Goal: Navigation & Orientation: Find specific page/section

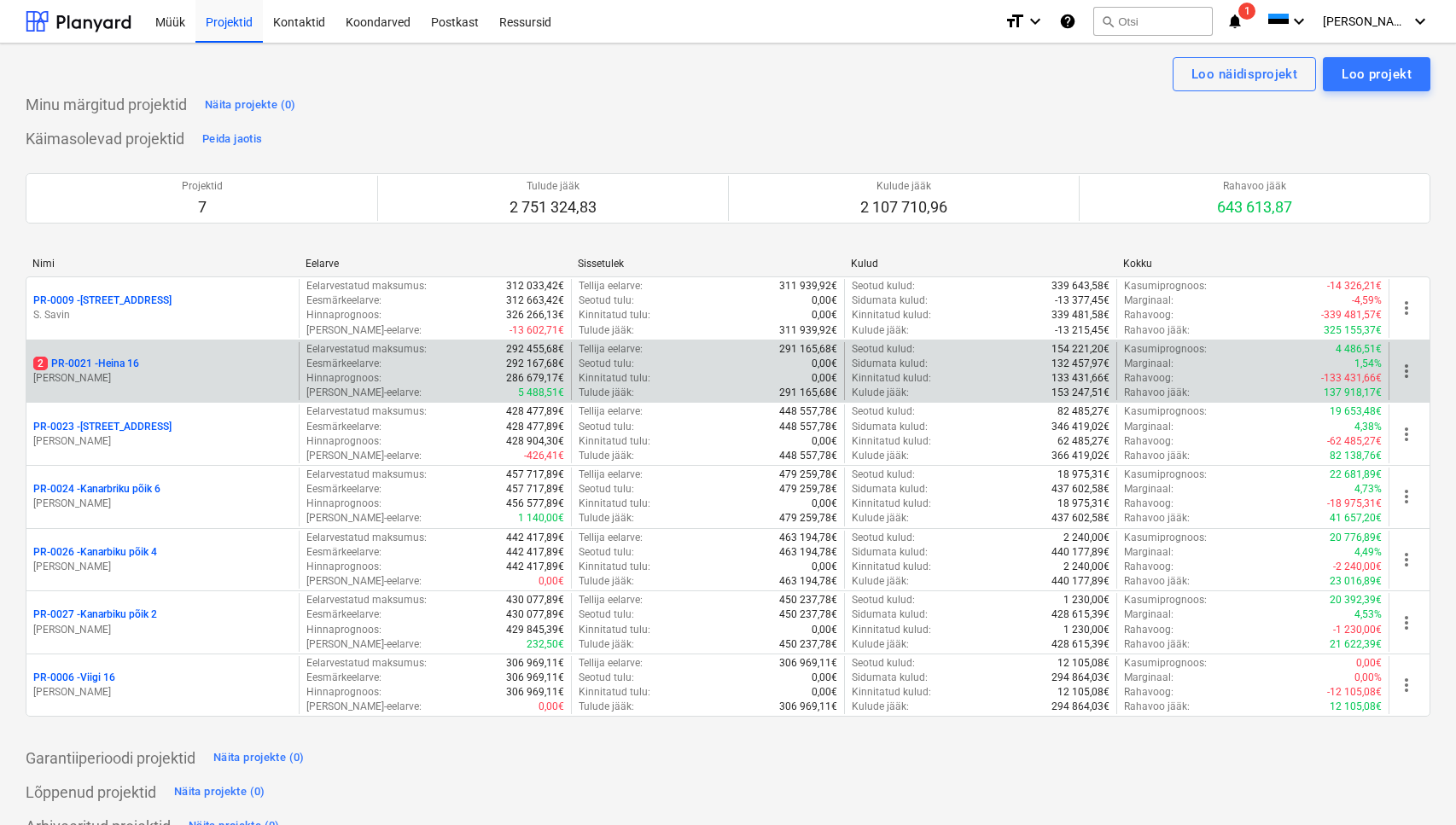
click at [205, 371] on p "[PERSON_NAME]" at bounding box center [162, 378] width 259 height 14
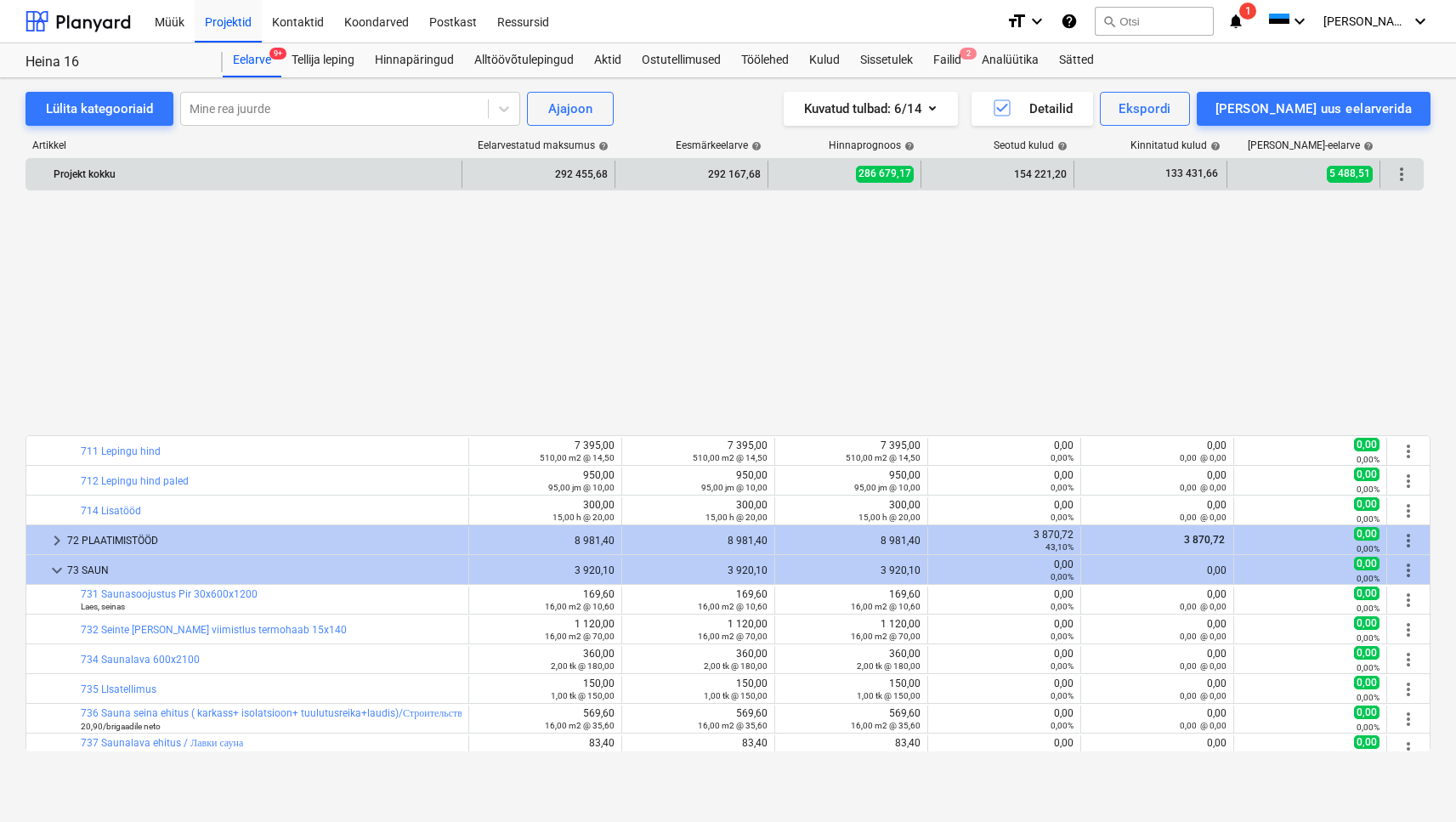
scroll to position [833, 0]
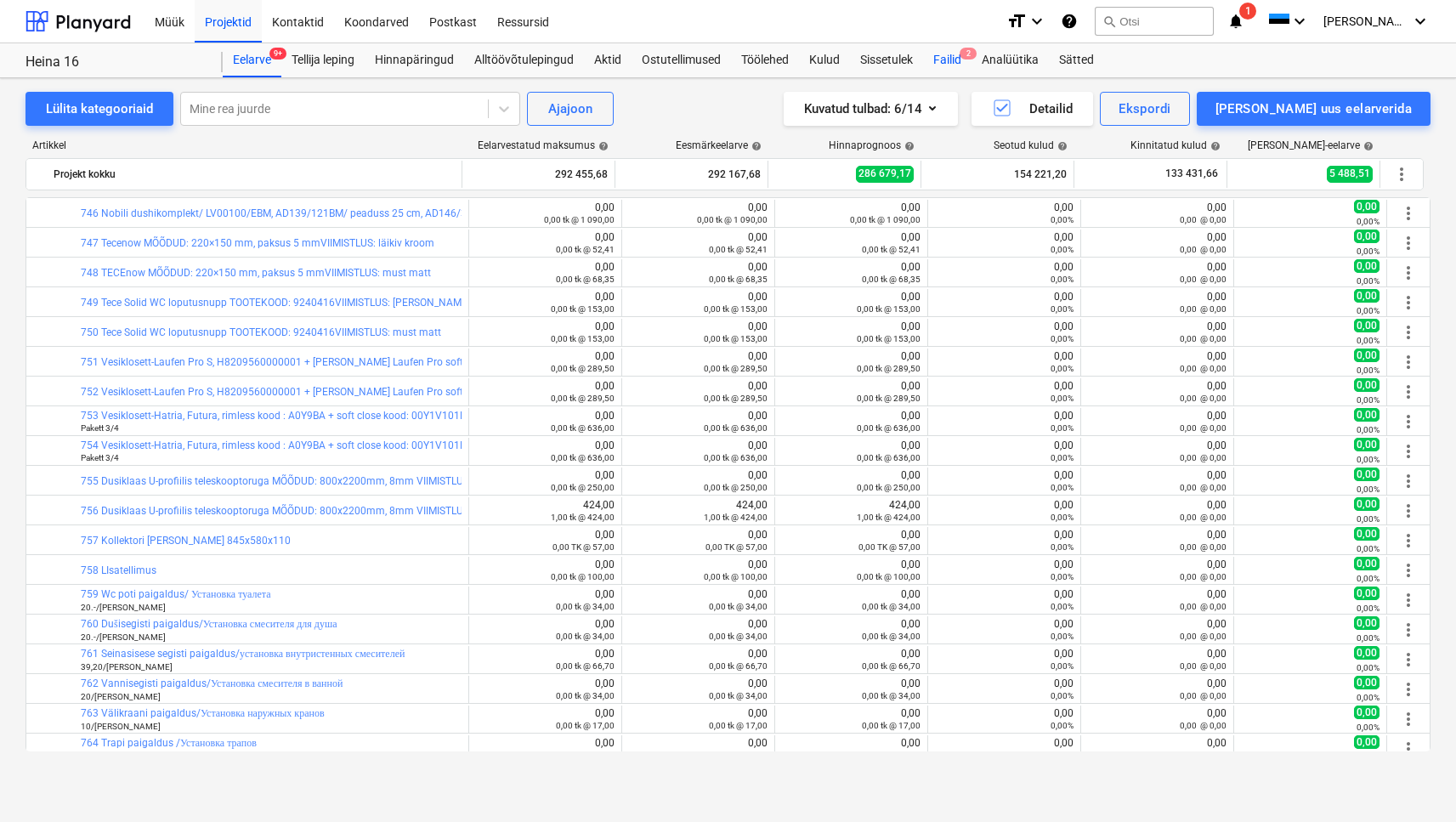
click at [958, 62] on div "Failid 2" at bounding box center [946, 60] width 48 height 34
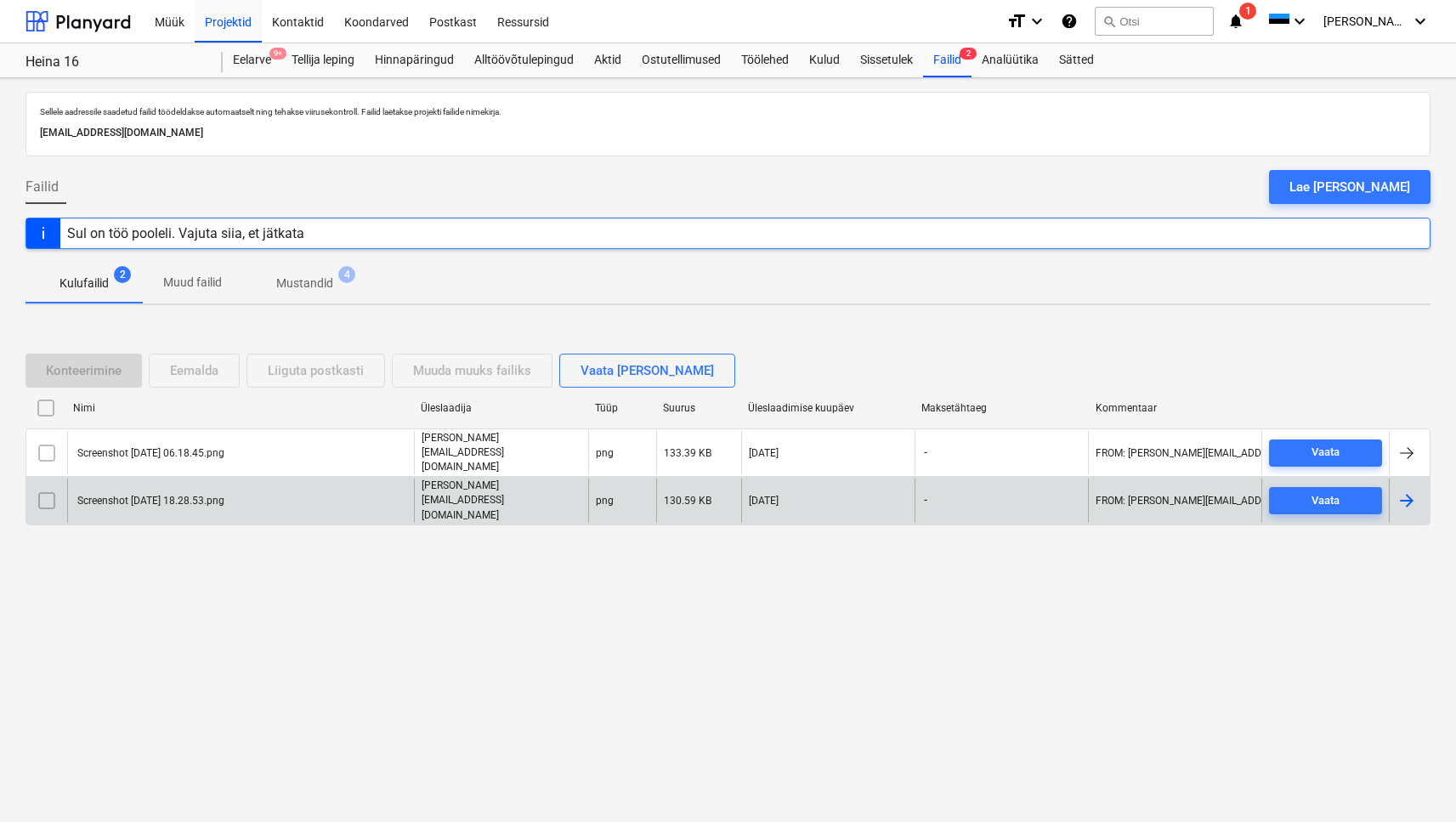
click at [51, 487] on input "checkbox" at bounding box center [46, 500] width 27 height 27
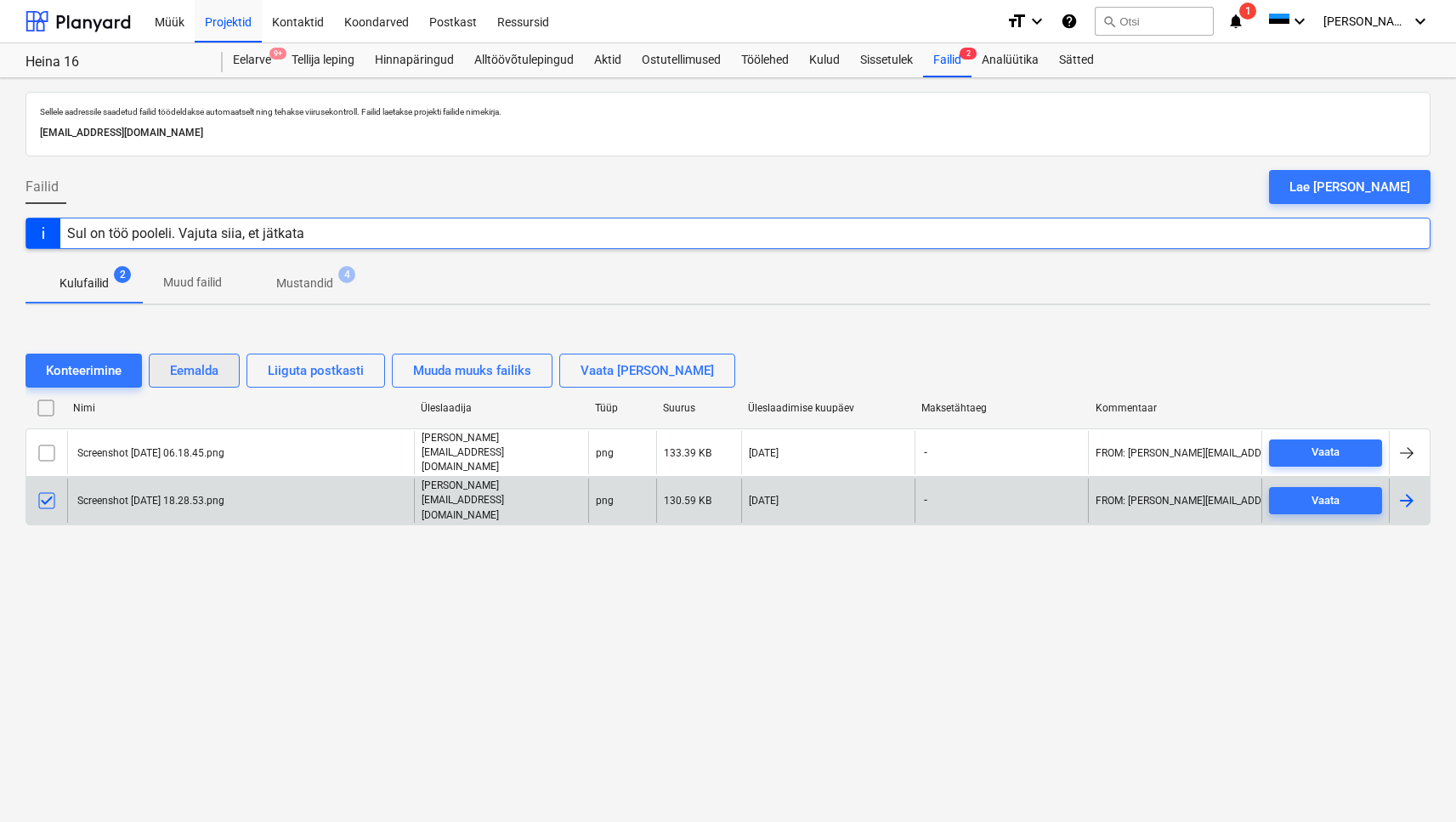
click at [192, 382] on div "Eemalda" at bounding box center [193, 370] width 48 height 22
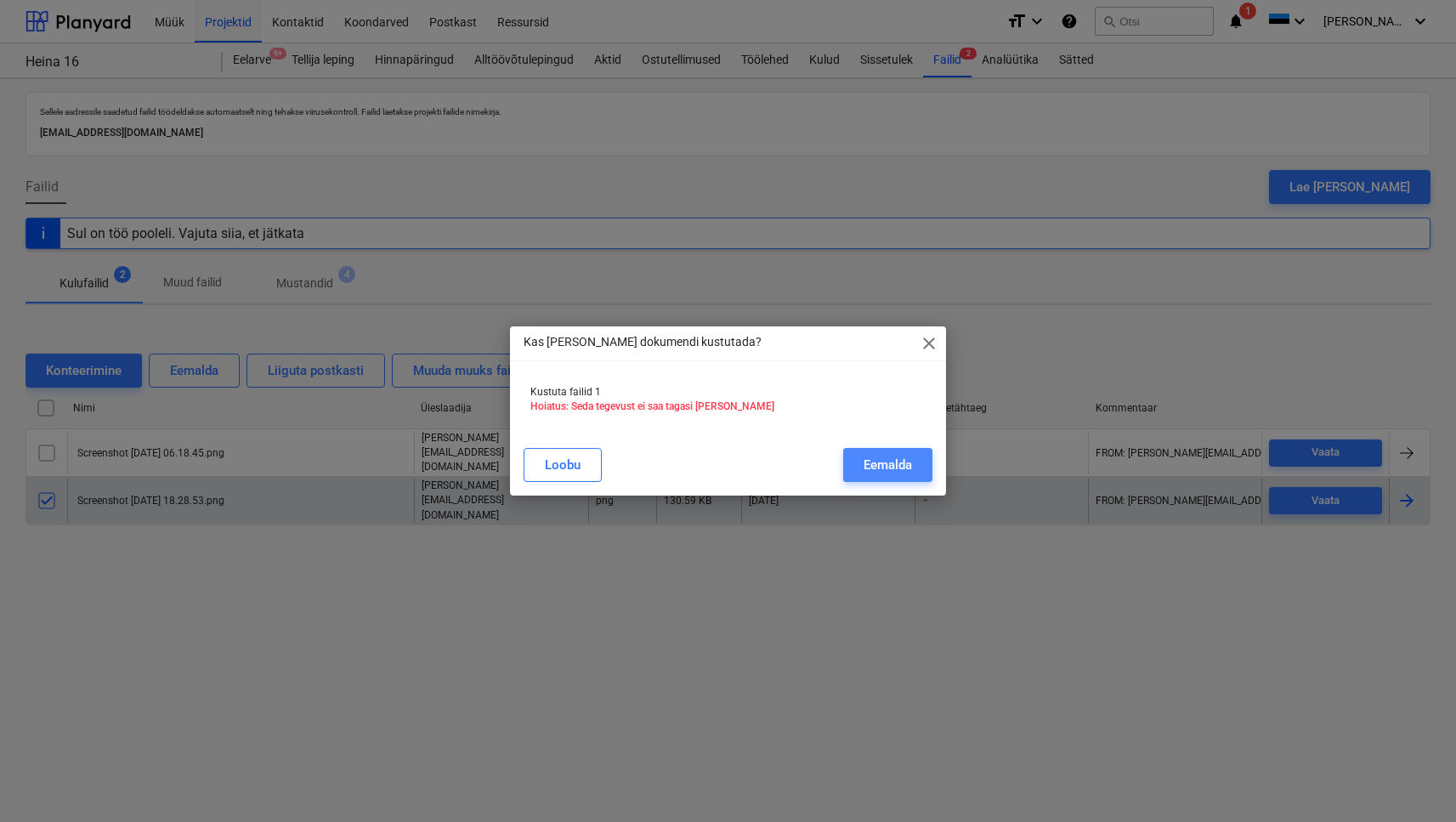
click at [895, 468] on div "Eemalda" at bounding box center [887, 464] width 48 height 22
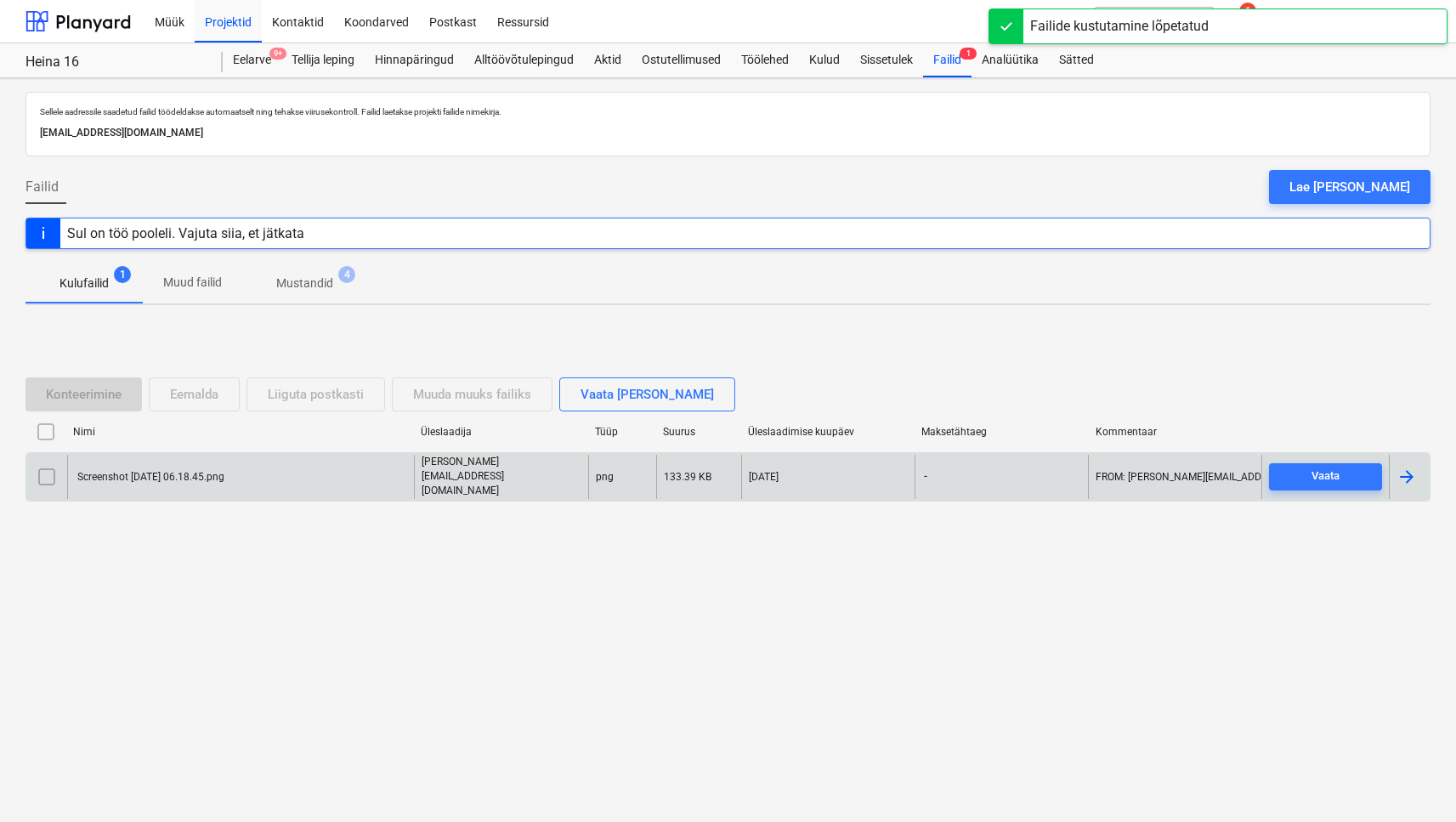
click at [244, 468] on div "Screenshot [DATE] 06.18.45.png" at bounding box center [241, 477] width 347 height 43
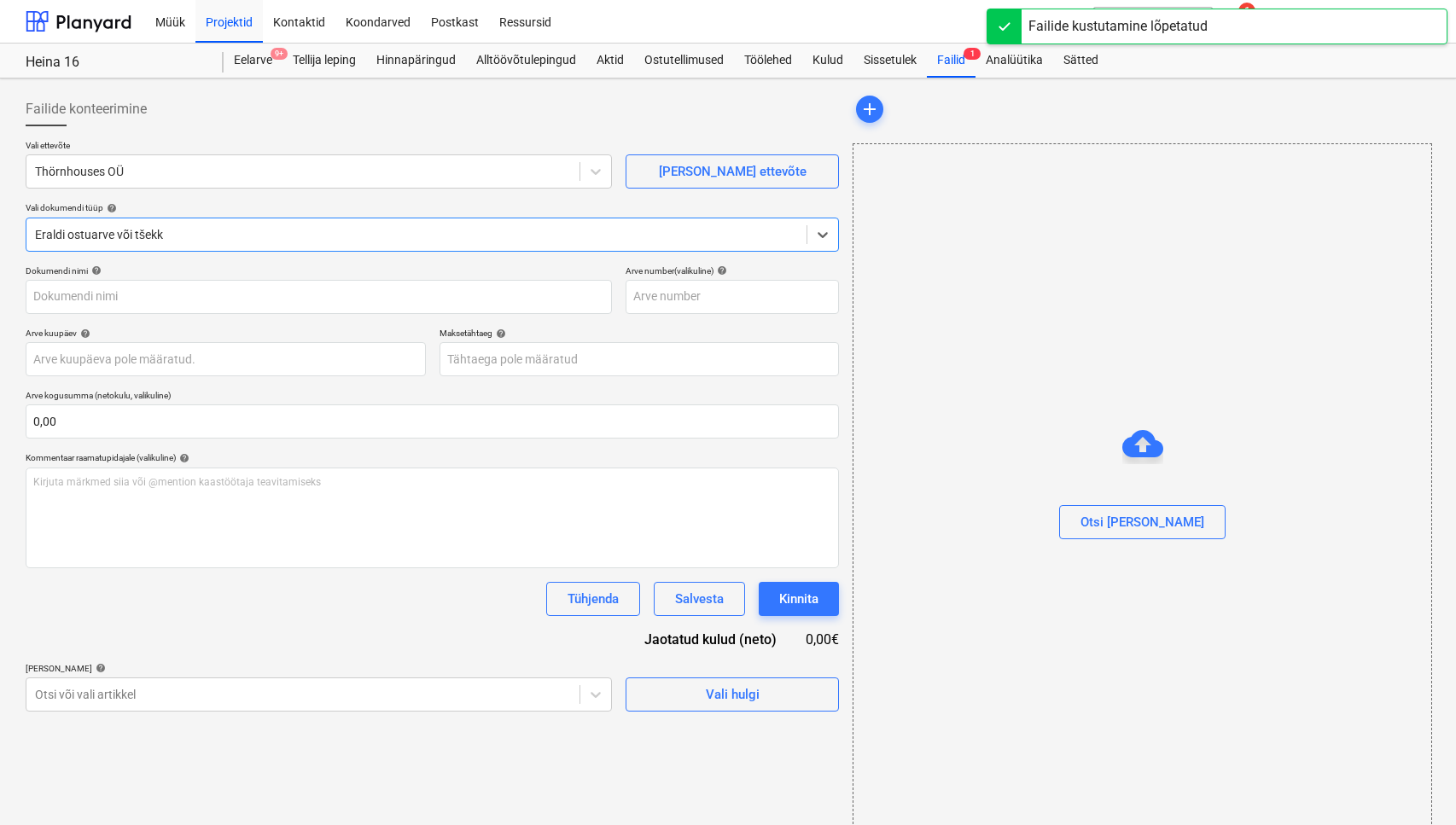
type input "Screenshot [DATE] 06.18.45.png"
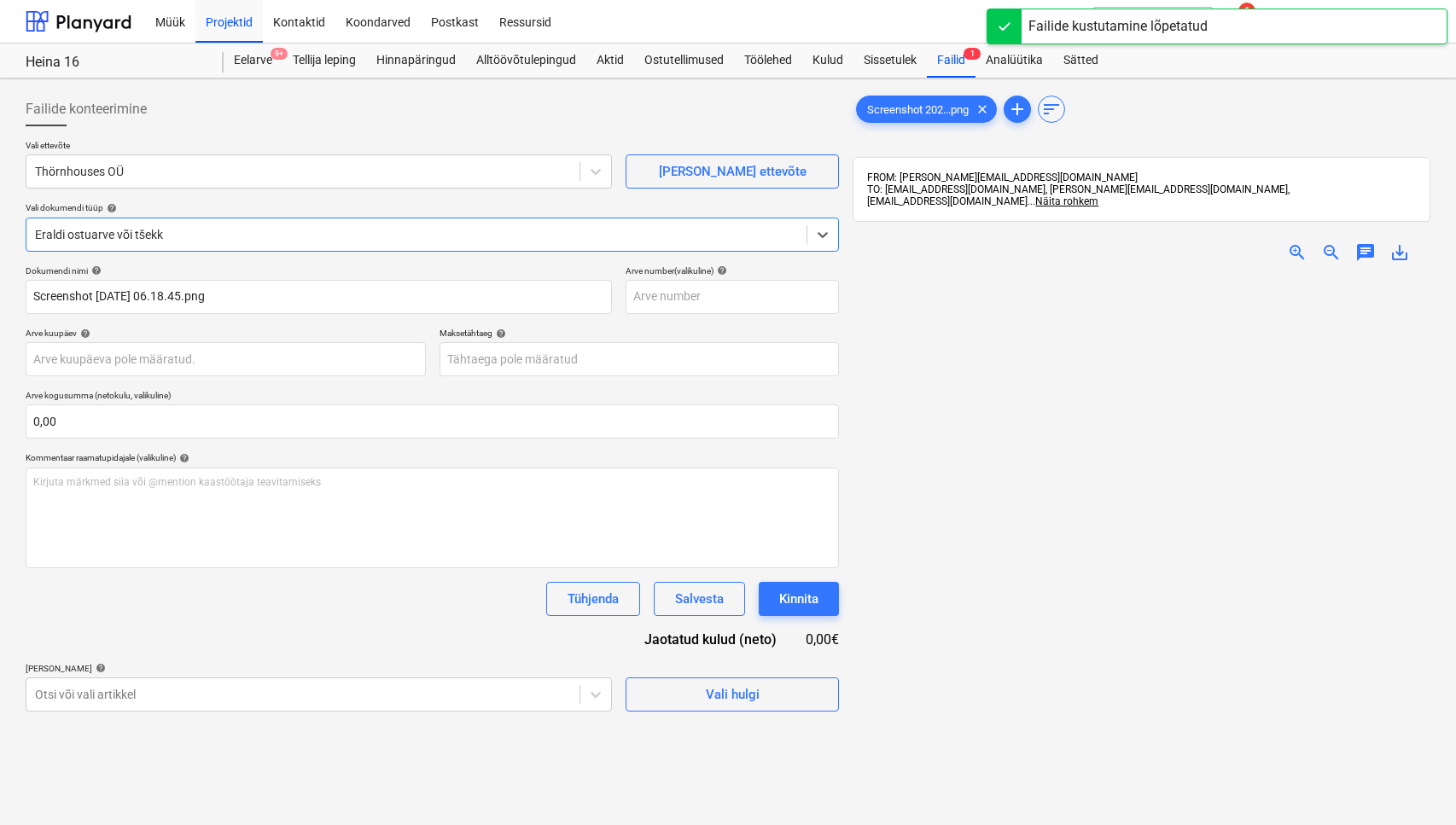
click at [1401, 259] on span "save_alt" at bounding box center [1400, 253] width 21 height 21
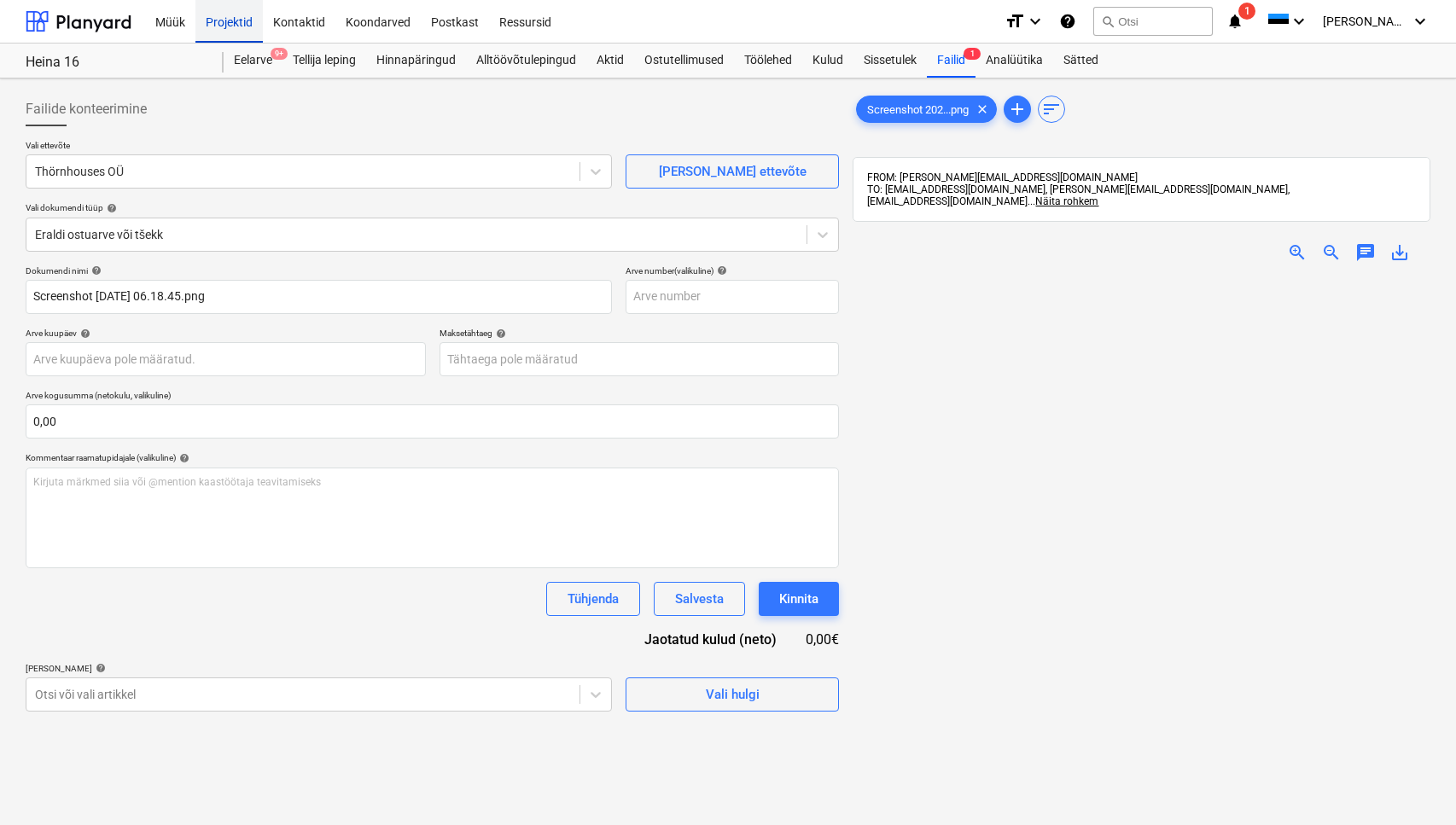
click at [228, 27] on div "Projektid" at bounding box center [228, 21] width 67 height 44
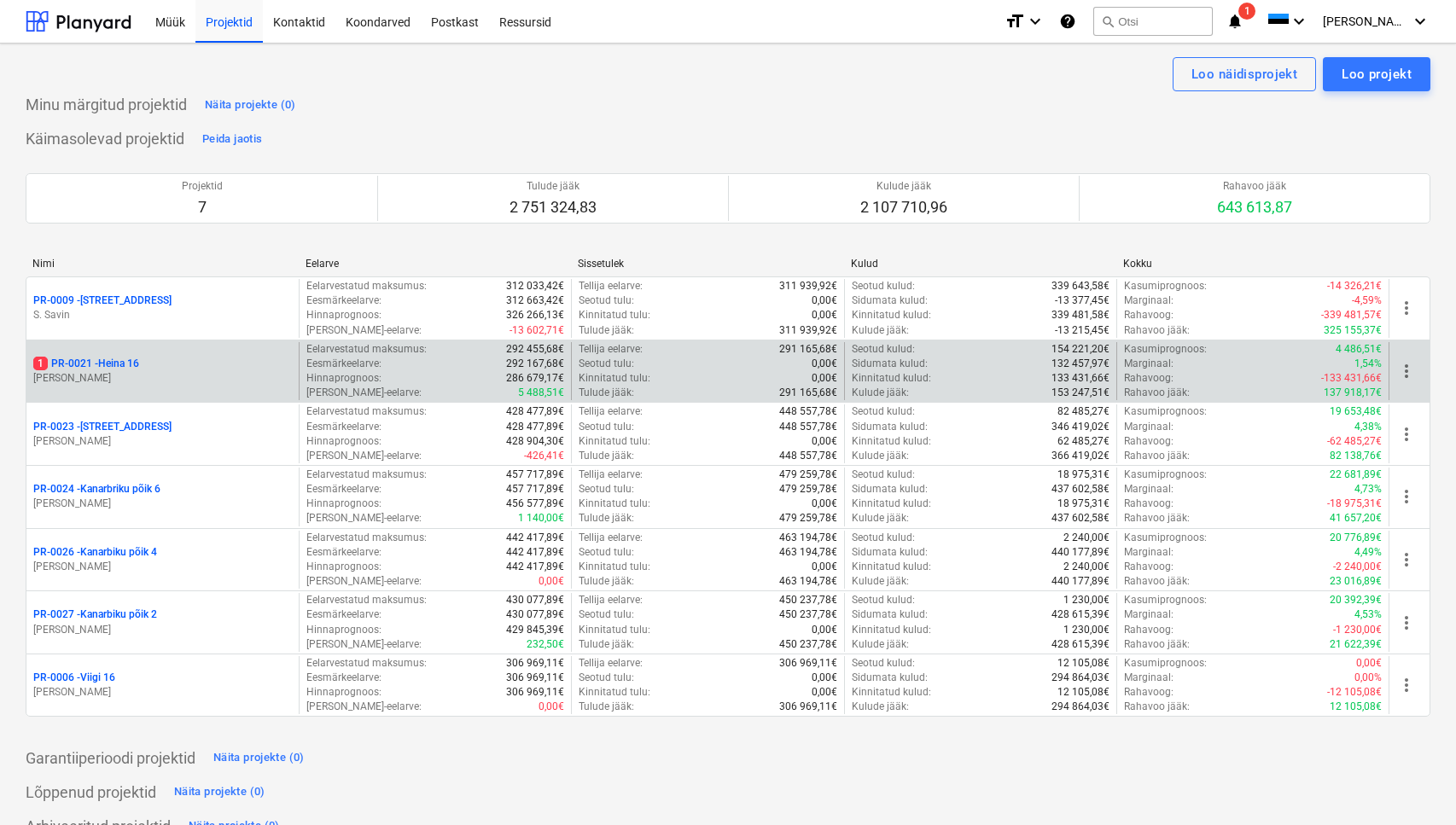
click at [154, 386] on div "1 PR-0021 - Heina 16 [PERSON_NAME]" at bounding box center [162, 371] width 272 height 59
click at [144, 367] on div "1 PR-0021 - Heina 16" at bounding box center [162, 364] width 259 height 14
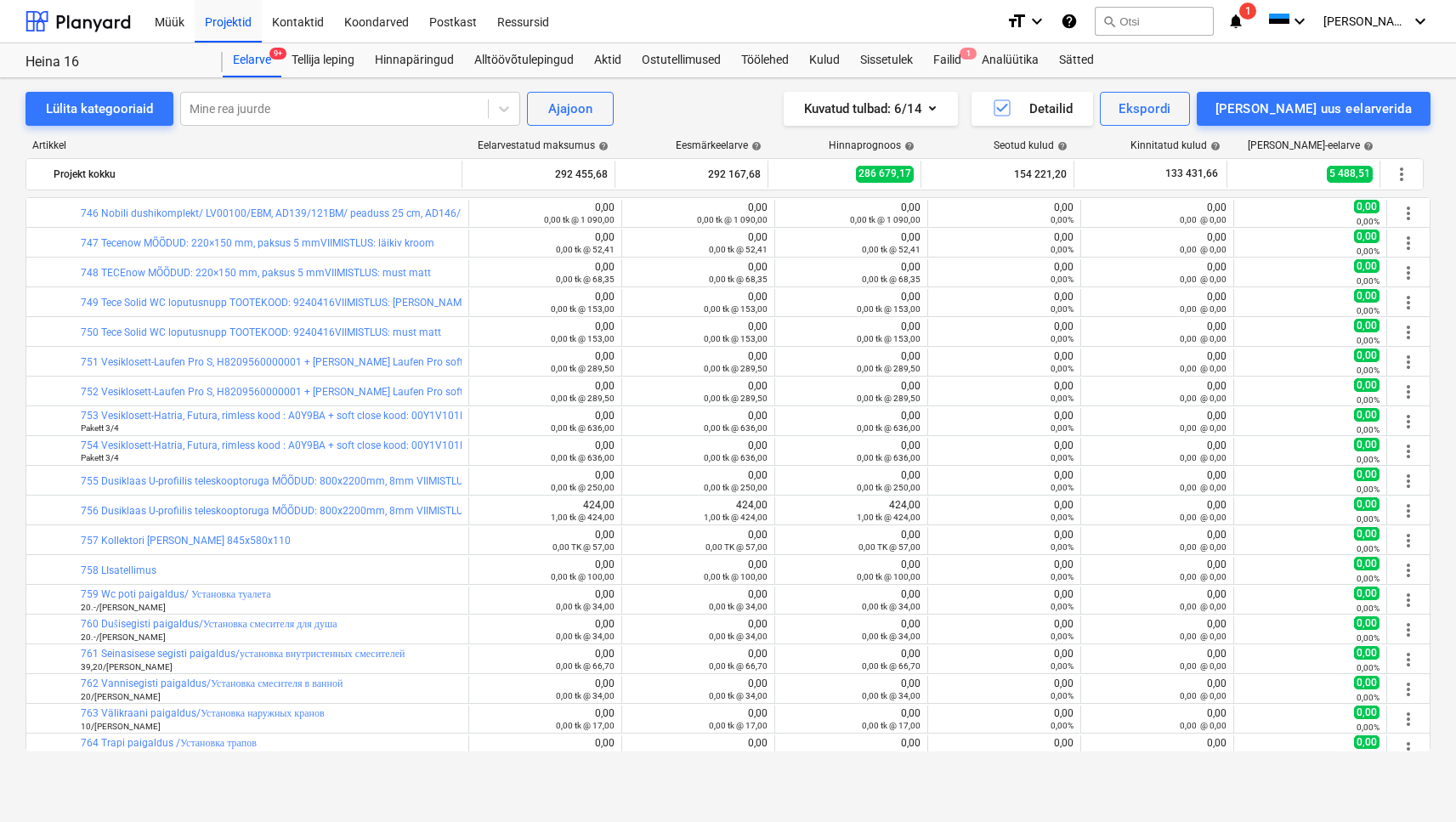
scroll to position [822, 0]
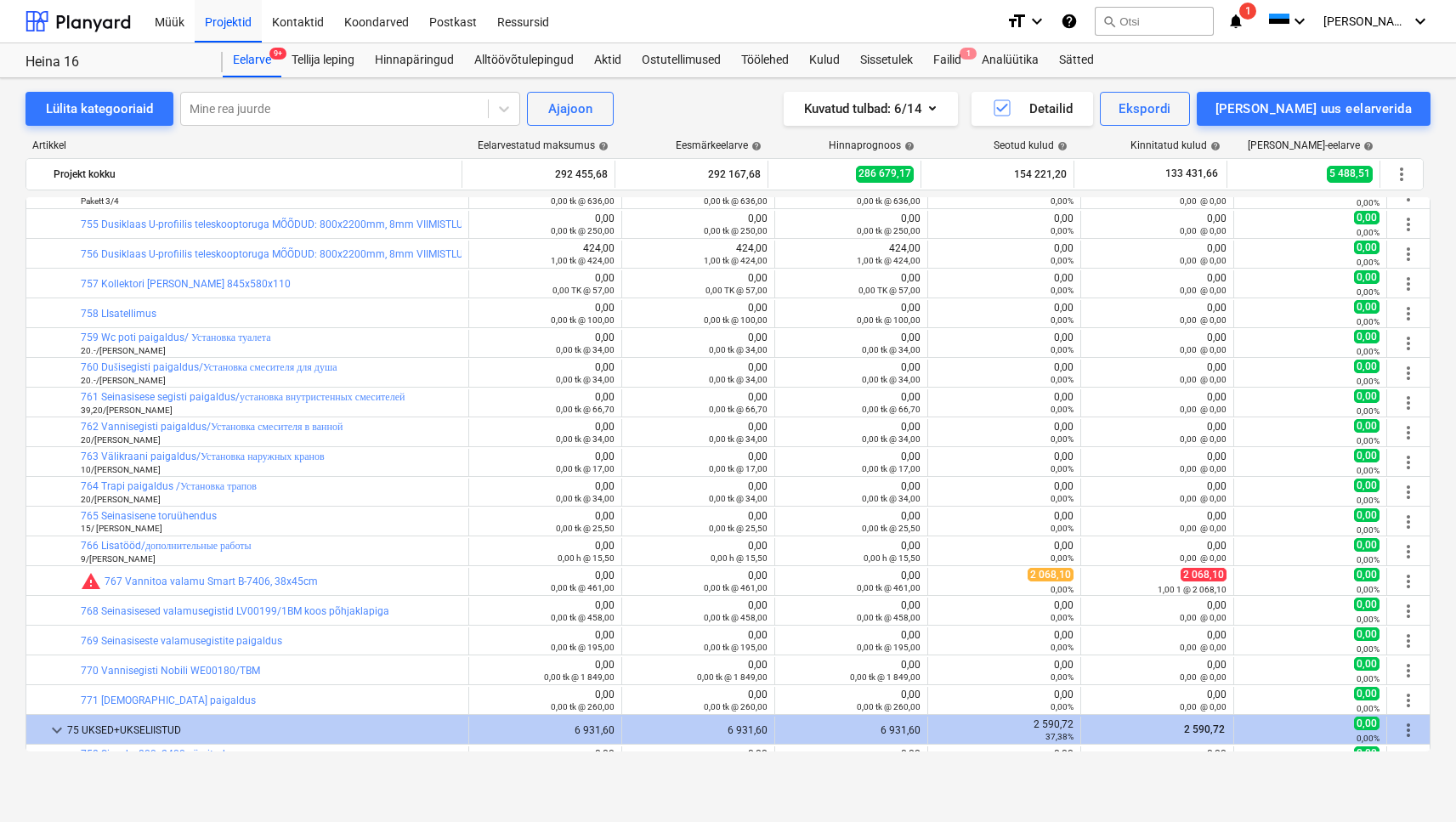
scroll to position [348, 0]
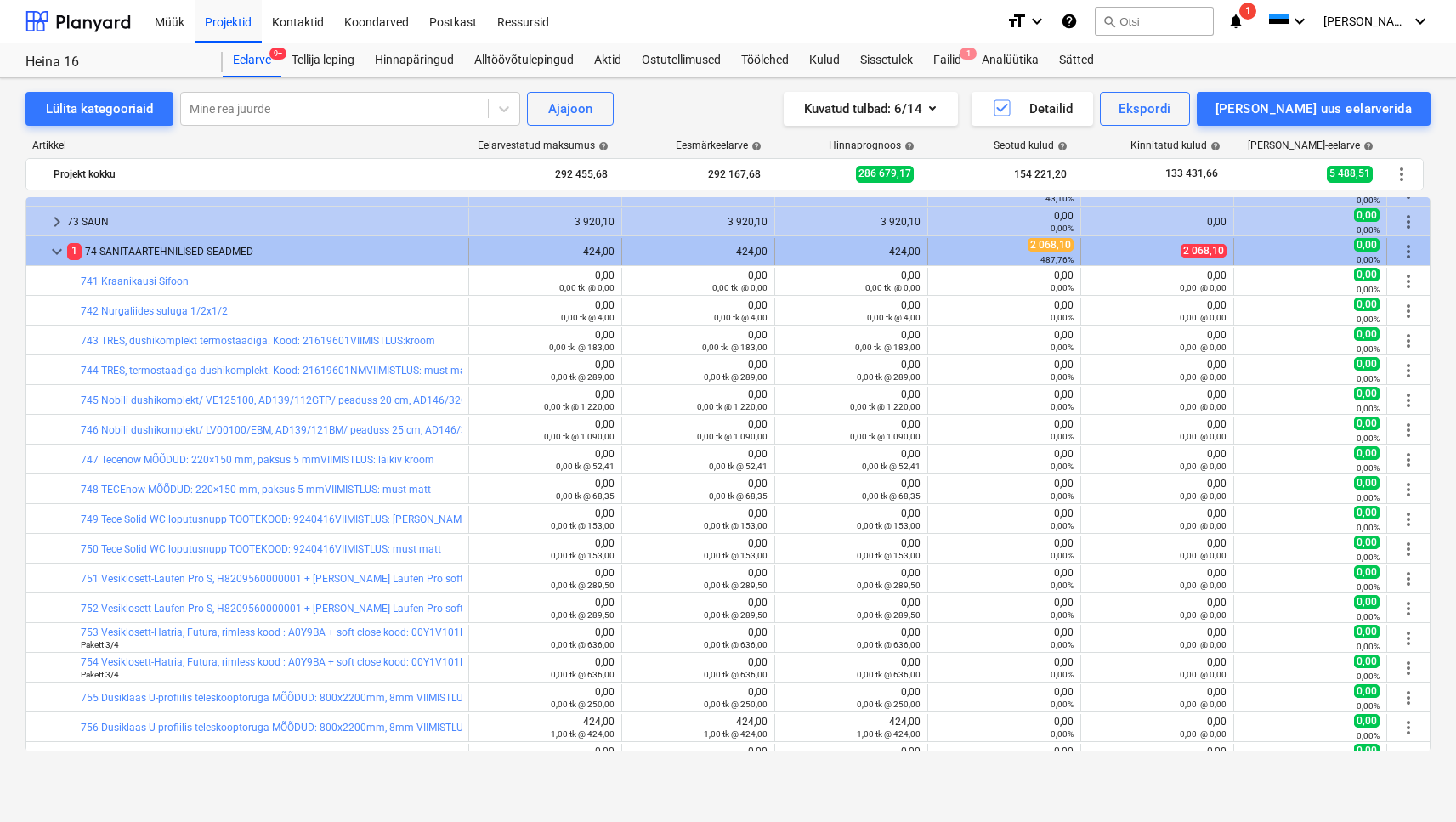
click at [56, 245] on span "keyboard_arrow_down" at bounding box center [58, 252] width 21 height 21
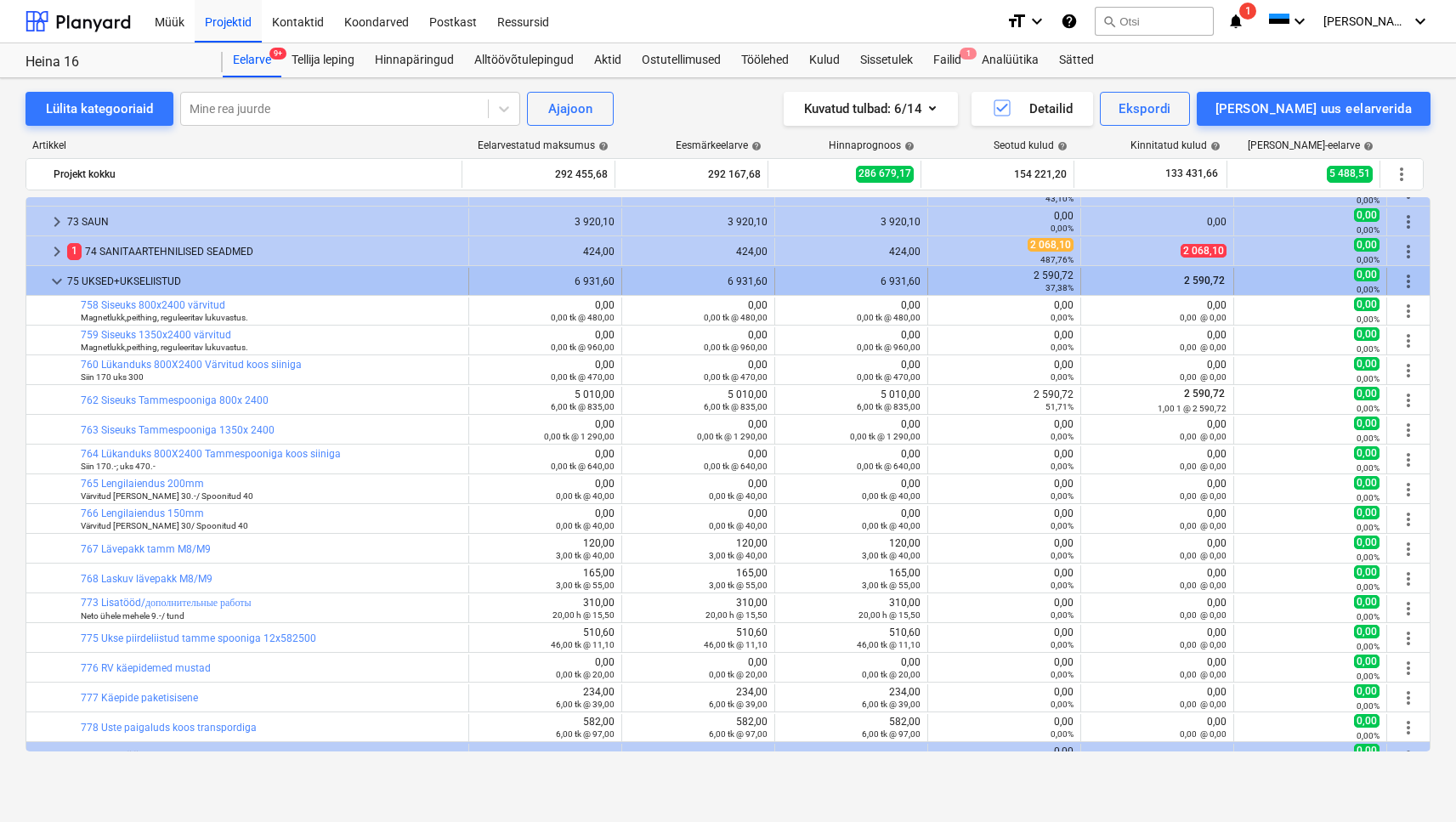
click at [56, 275] on span "keyboard_arrow_down" at bounding box center [58, 281] width 21 height 21
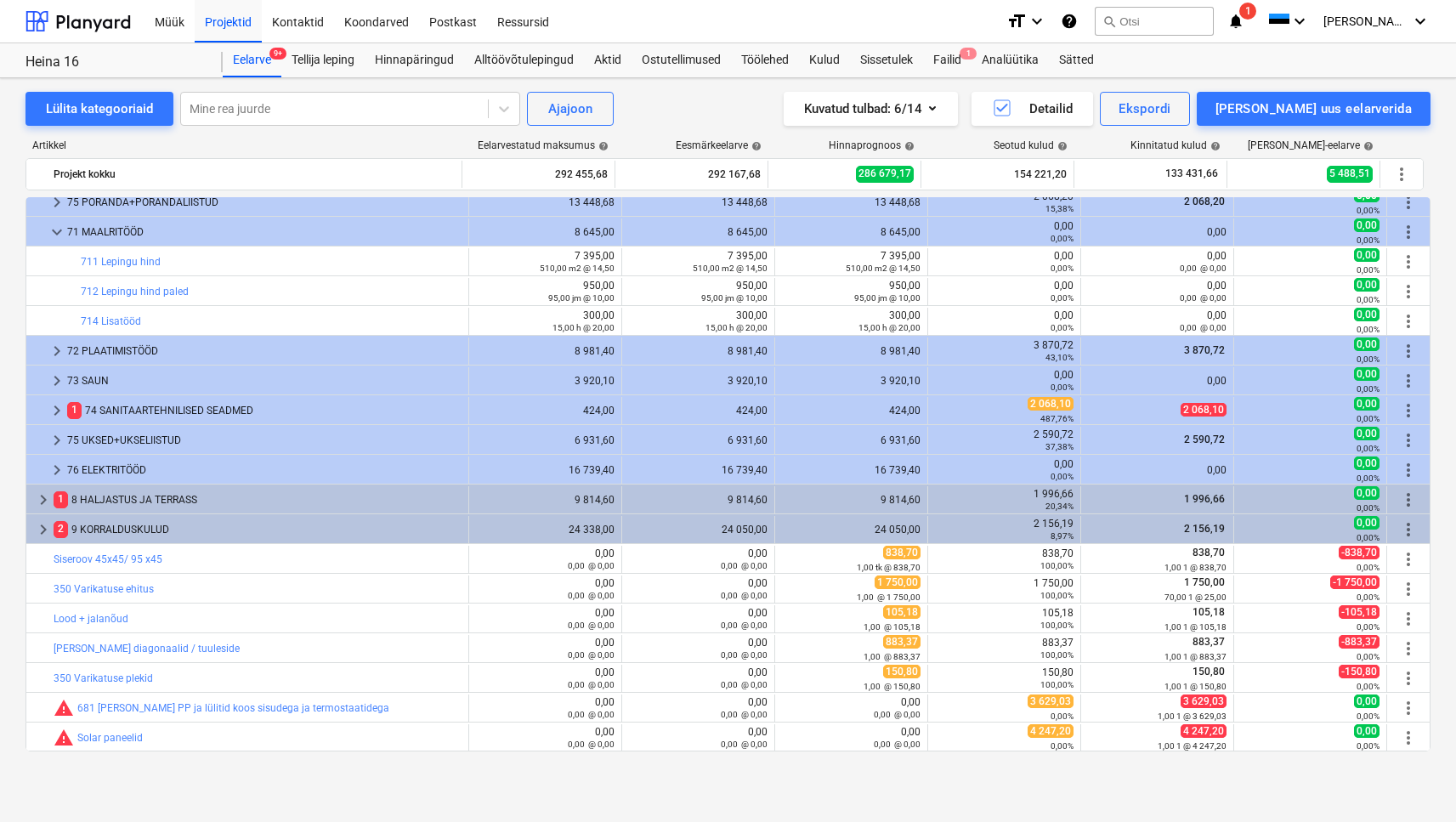
scroll to position [190, 0]
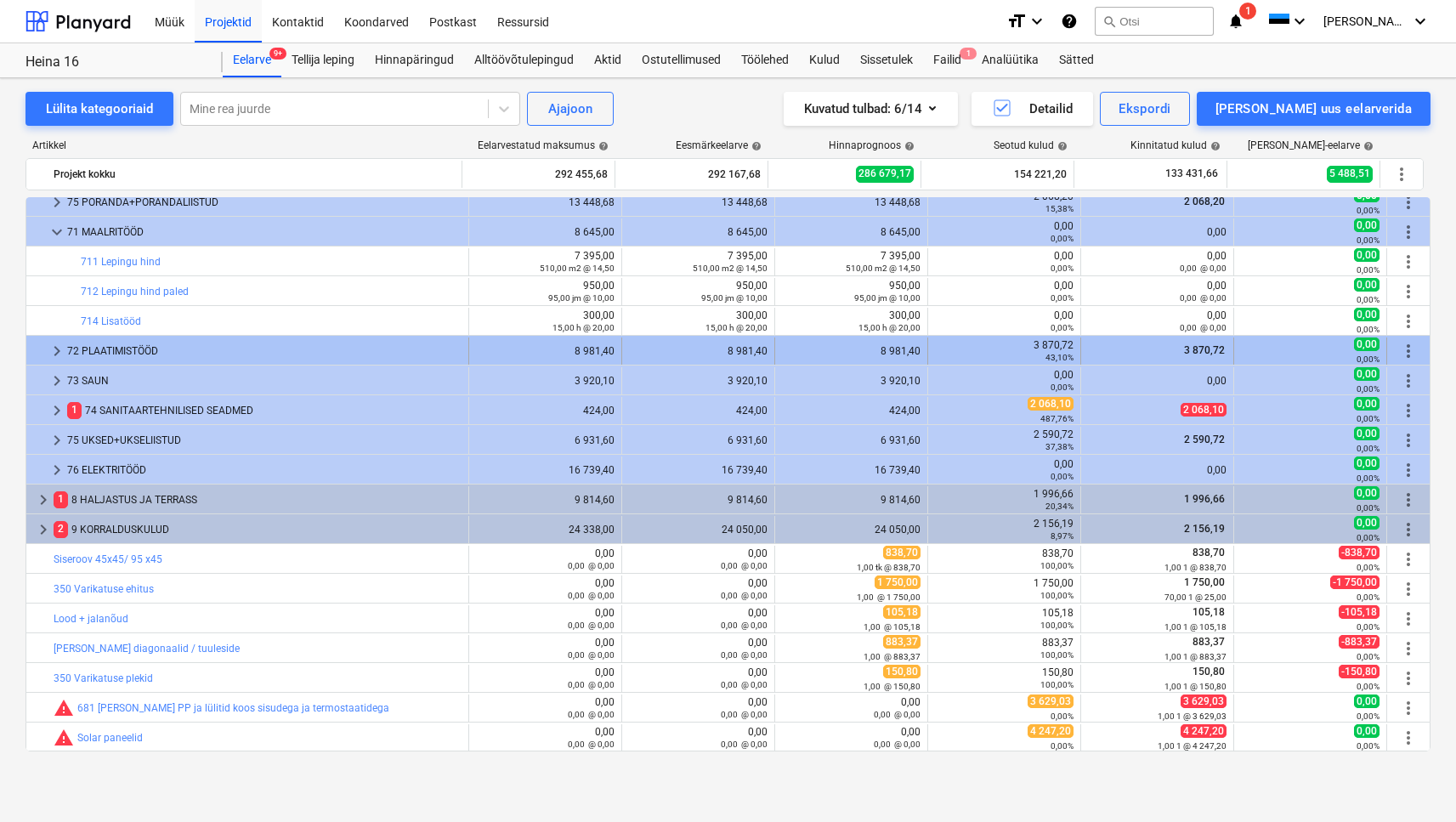
click at [71, 345] on div "72 PLAATIMISTÖÖD" at bounding box center [264, 351] width 394 height 27
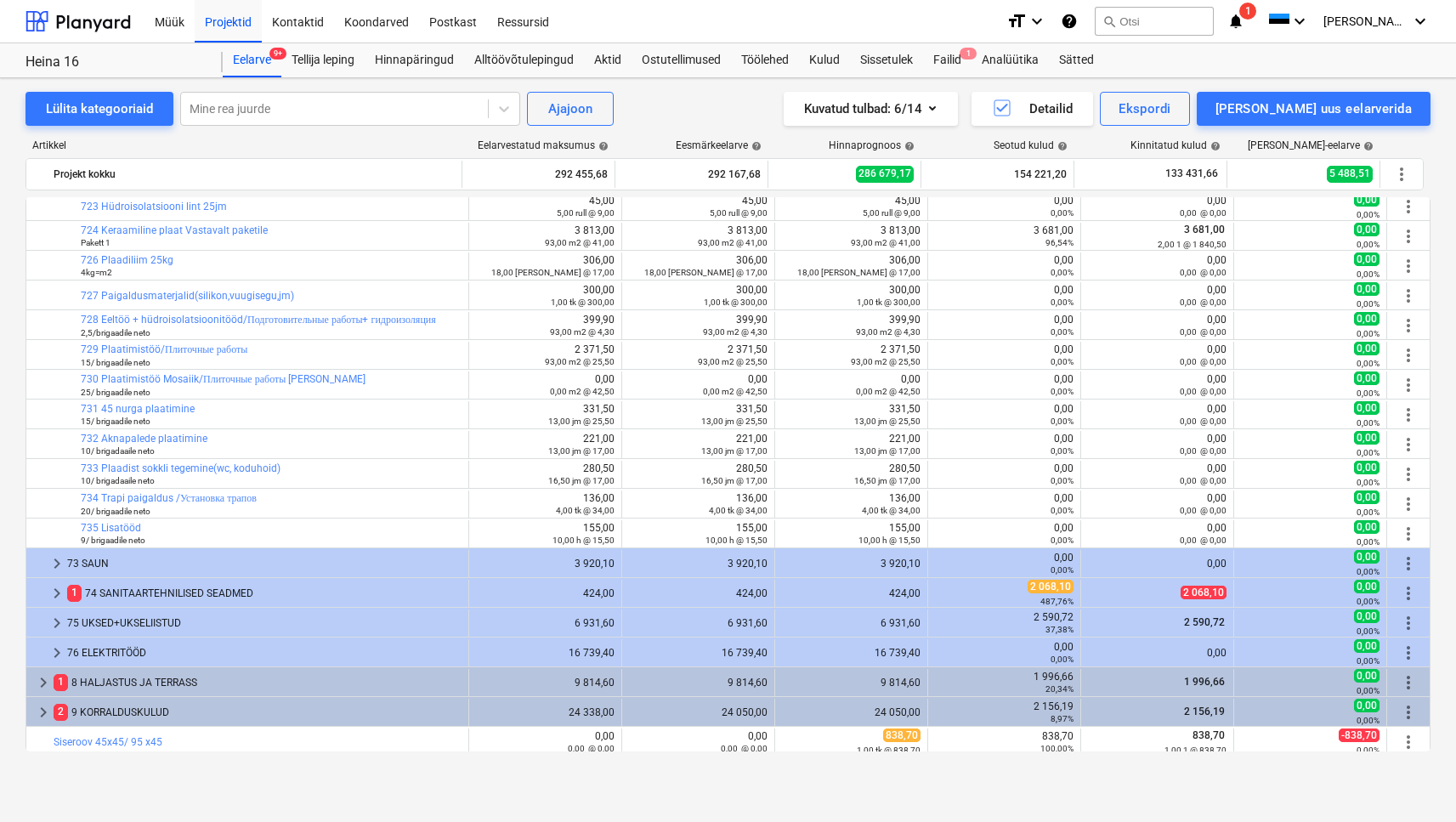
scroll to position [320, 0]
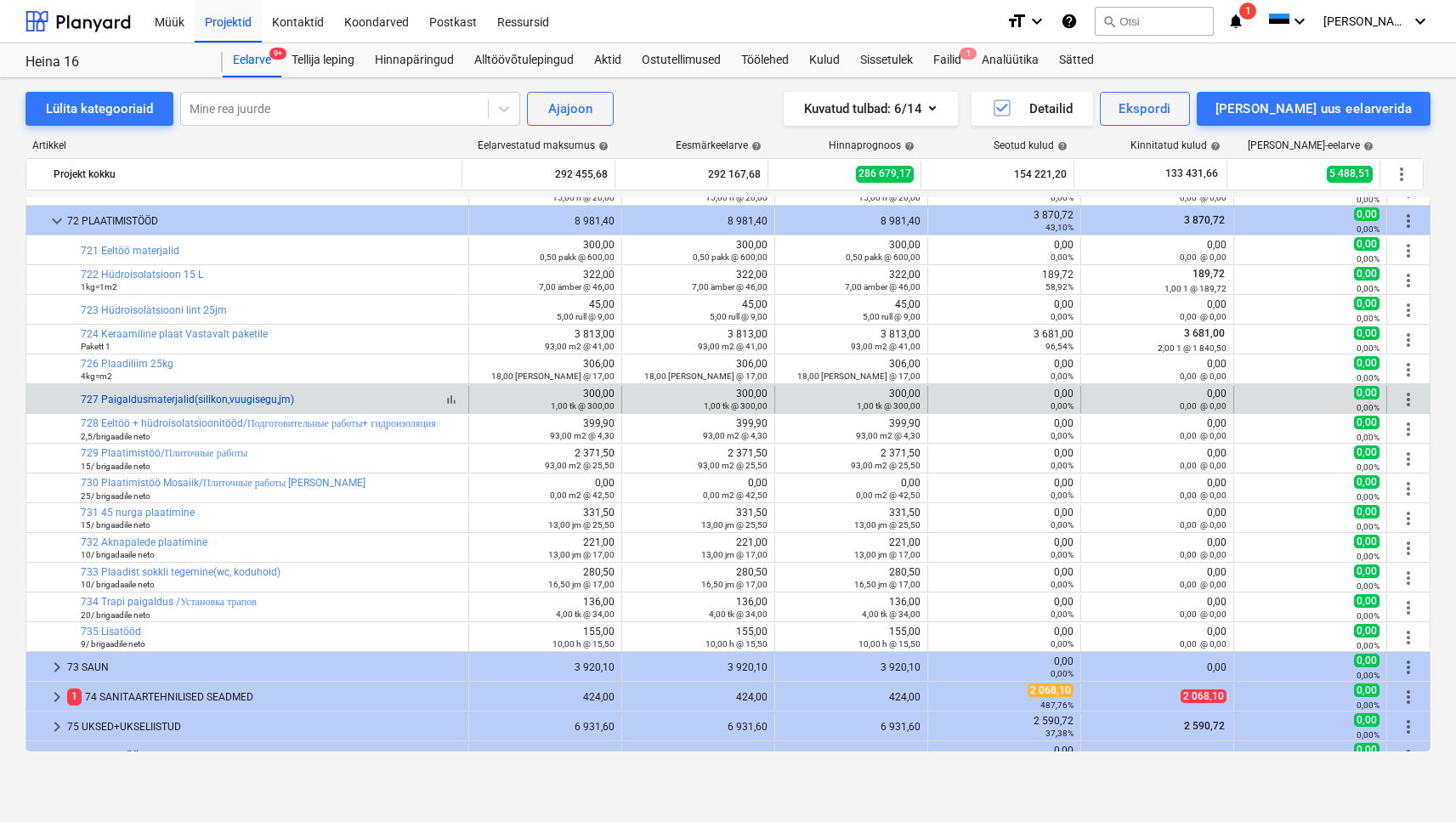
click at [183, 398] on link "727 Paigaldusmaterjalid(silikon,vuugisegu,jm)" at bounding box center [188, 399] width 213 height 12
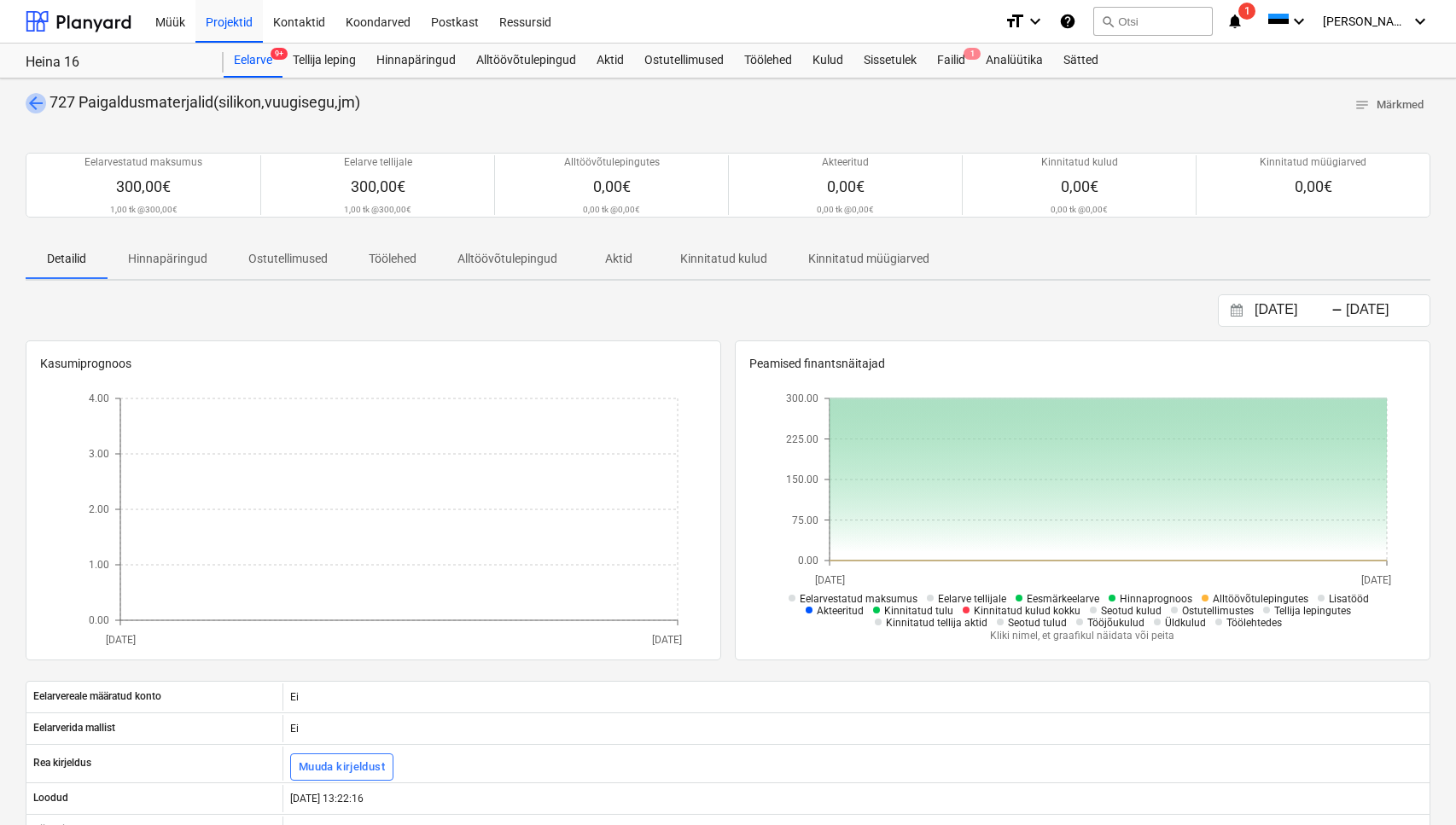
click at [30, 103] on span "arrow_back" at bounding box center [36, 103] width 21 height 21
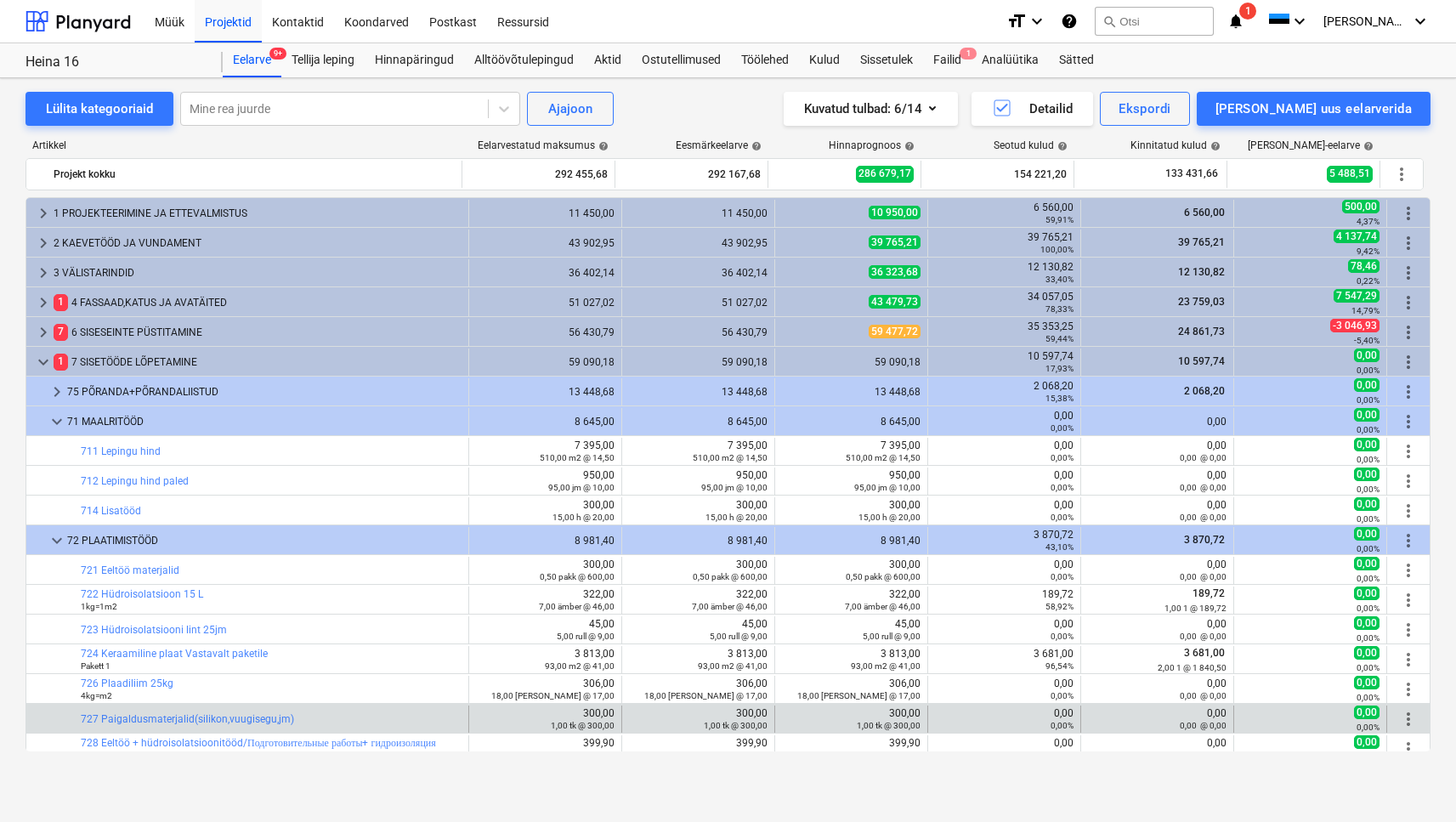
scroll to position [320, 0]
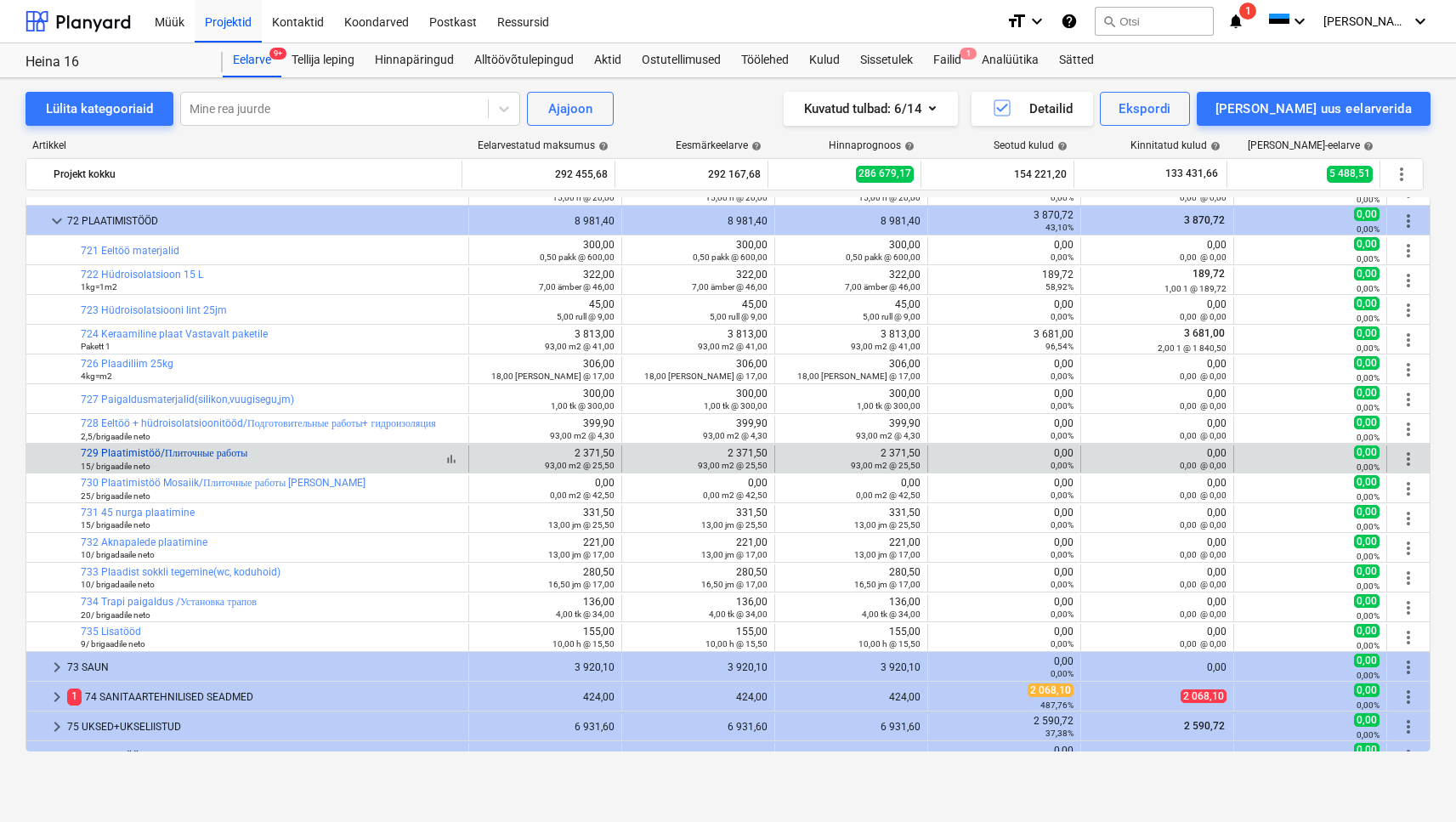
click at [174, 456] on link "729 Plaatimistöö/Плиточные работы" at bounding box center [164, 453] width 167 height 12
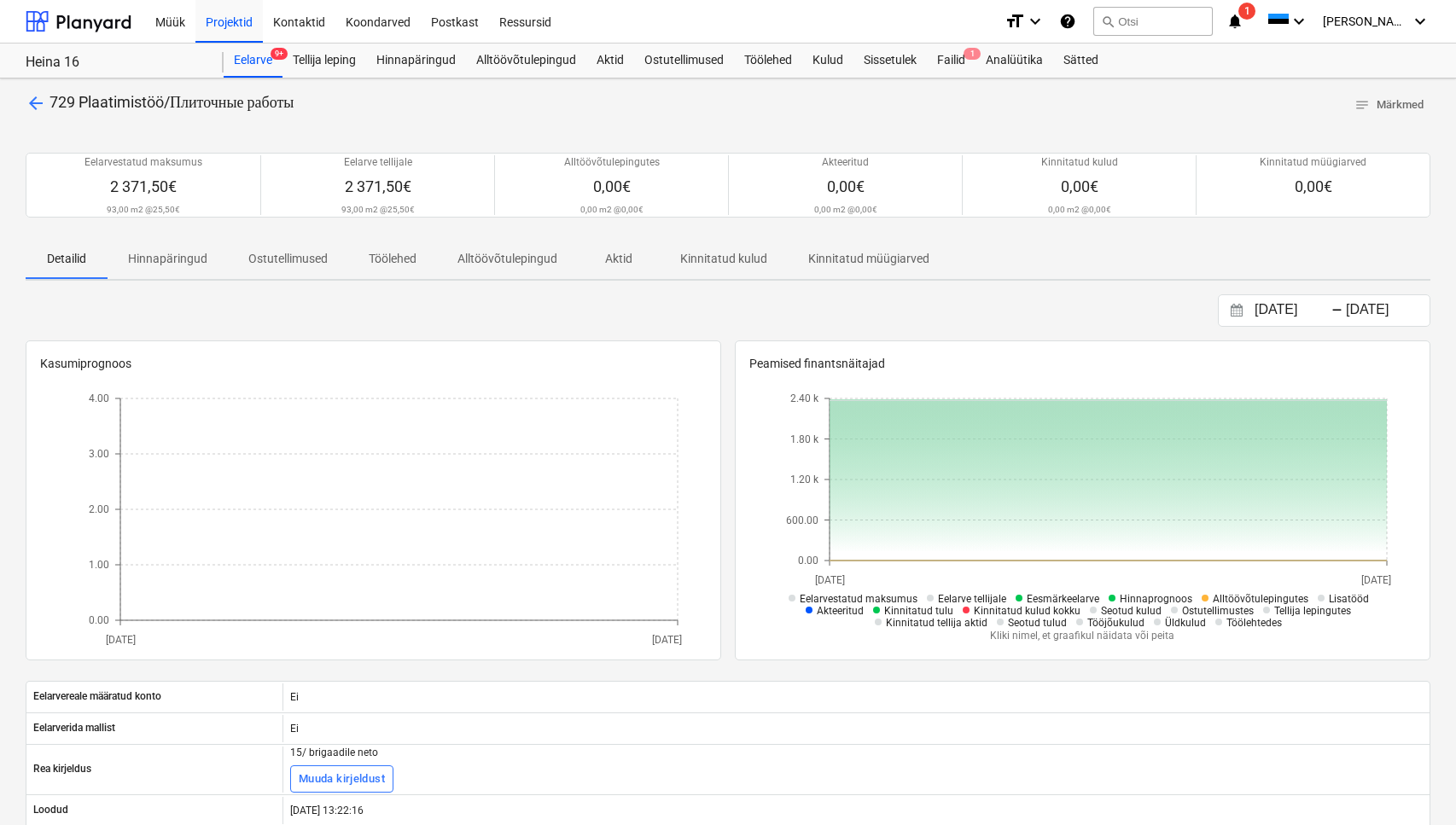
click at [39, 105] on span "arrow_back" at bounding box center [36, 103] width 21 height 21
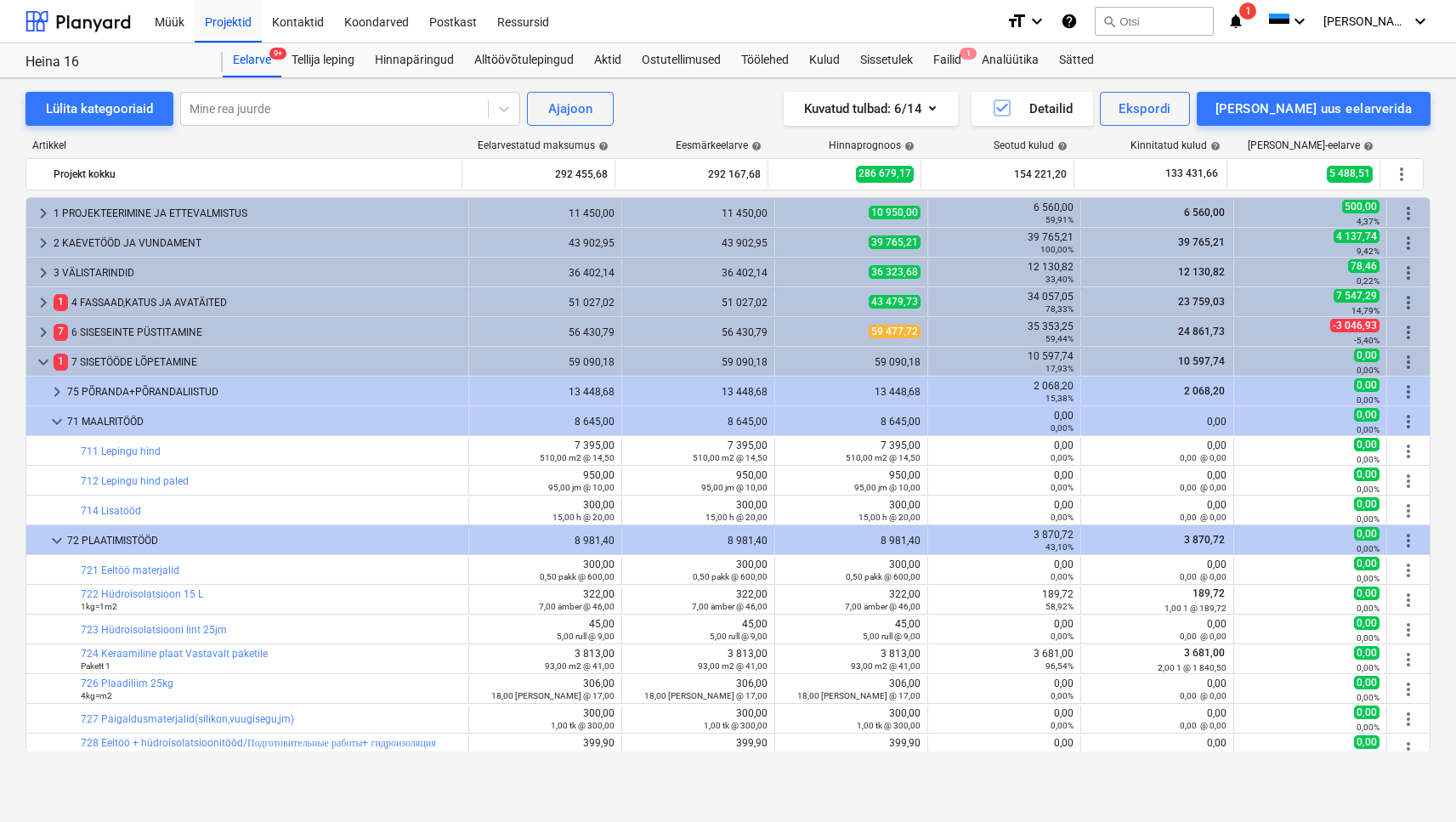
scroll to position [320, 0]
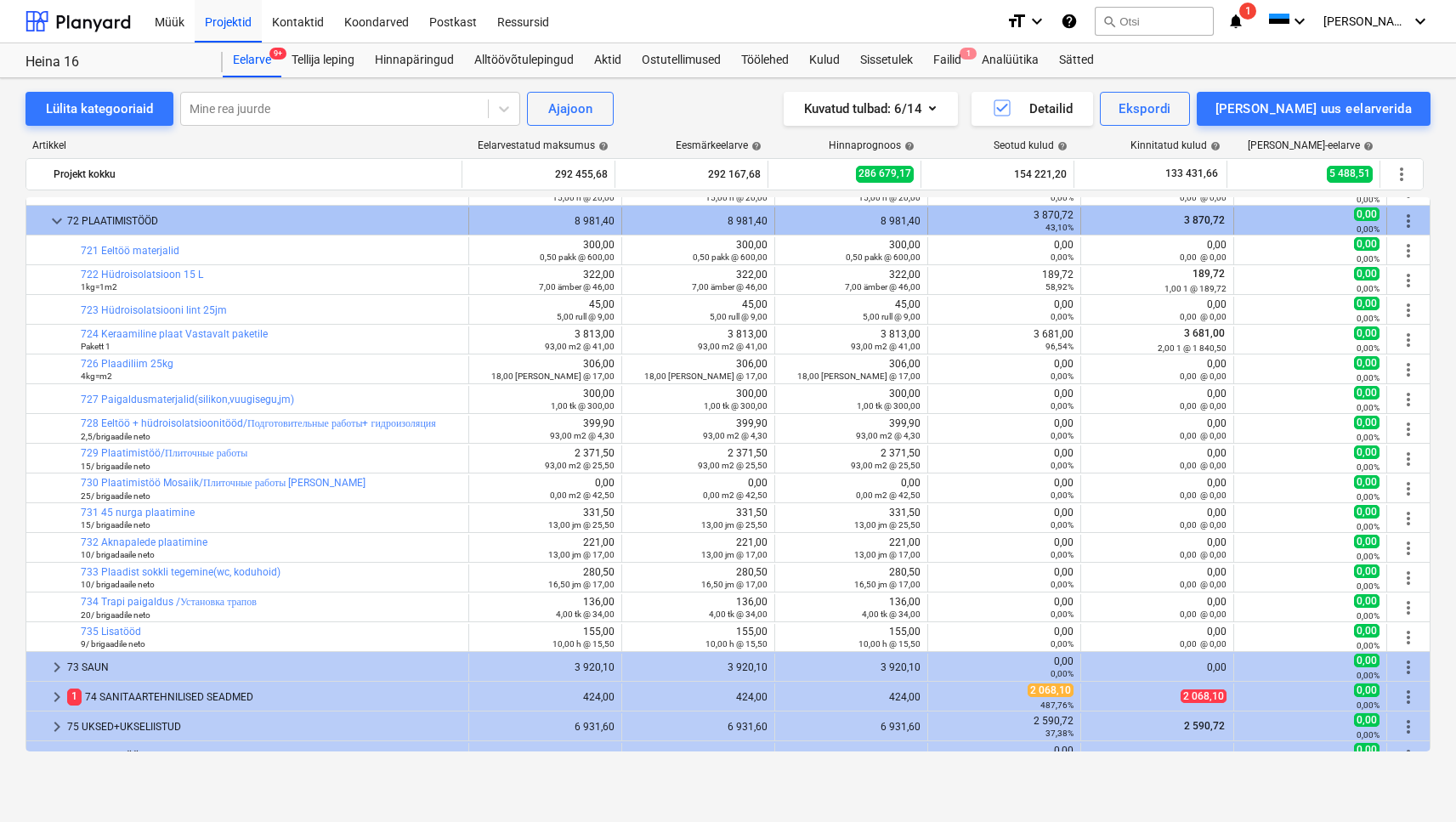
click at [64, 219] on span "keyboard_arrow_down" at bounding box center [58, 221] width 21 height 21
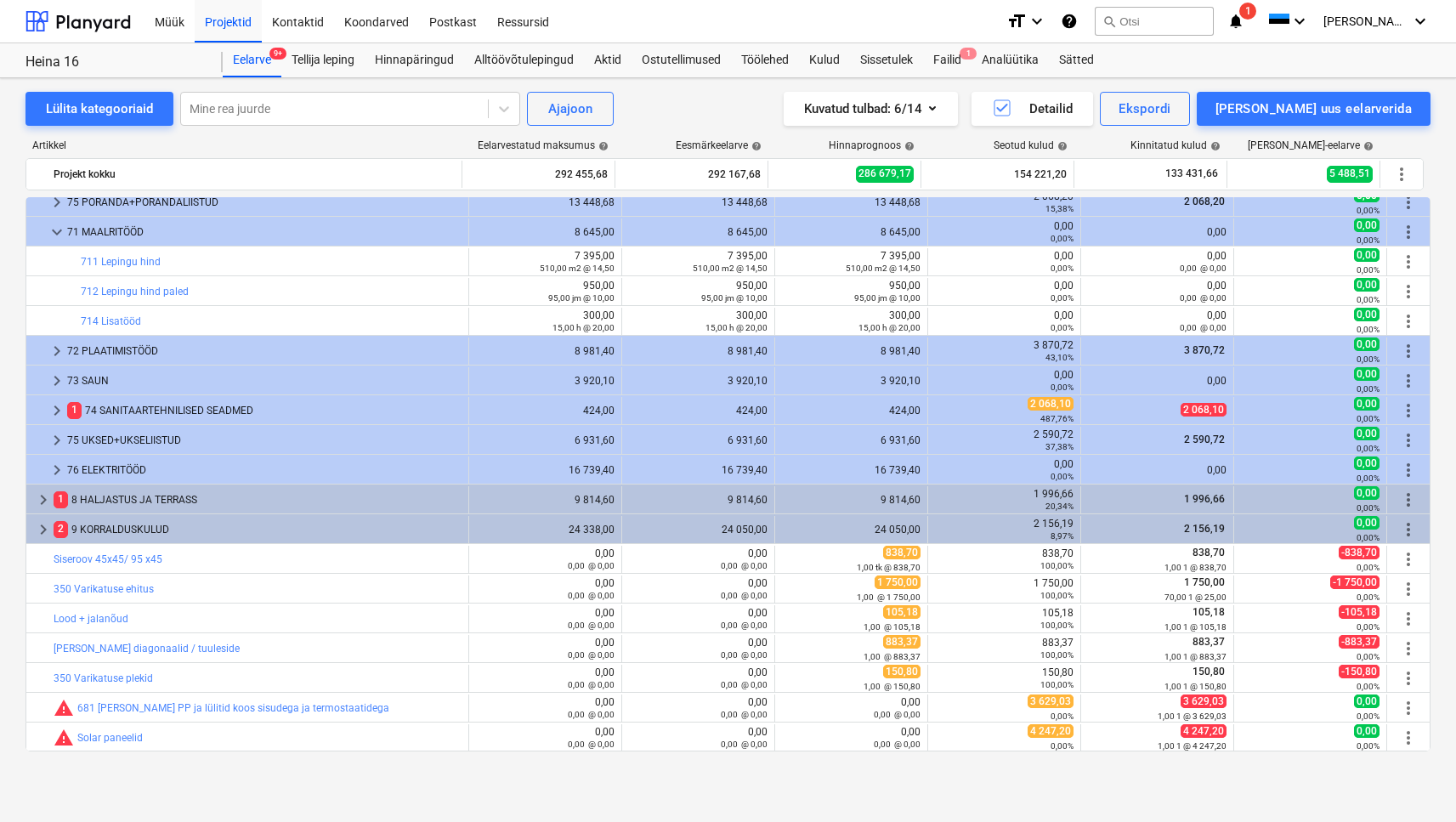
scroll to position [190, 0]
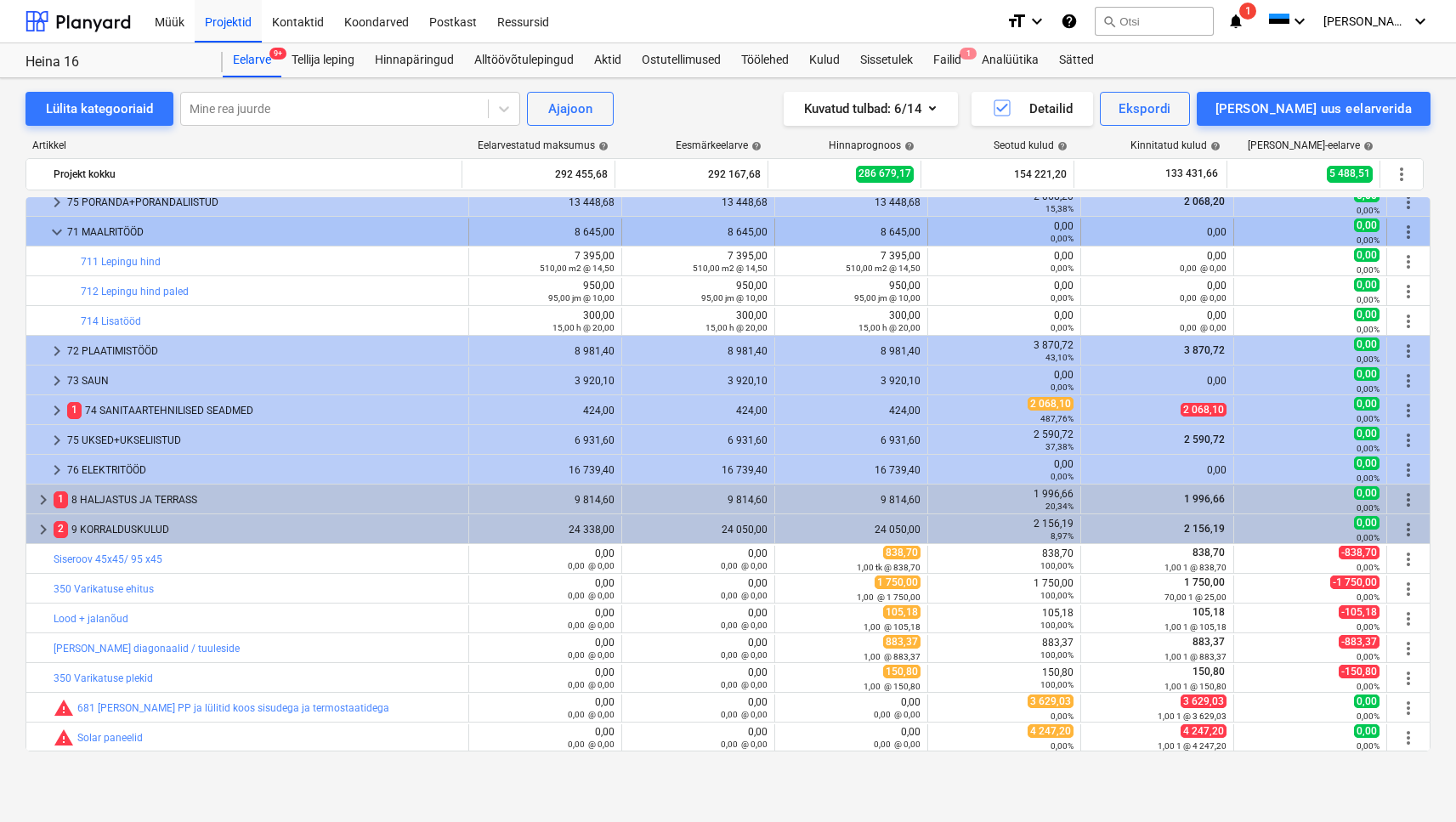
click at [59, 237] on span "keyboard_arrow_down" at bounding box center [58, 232] width 21 height 21
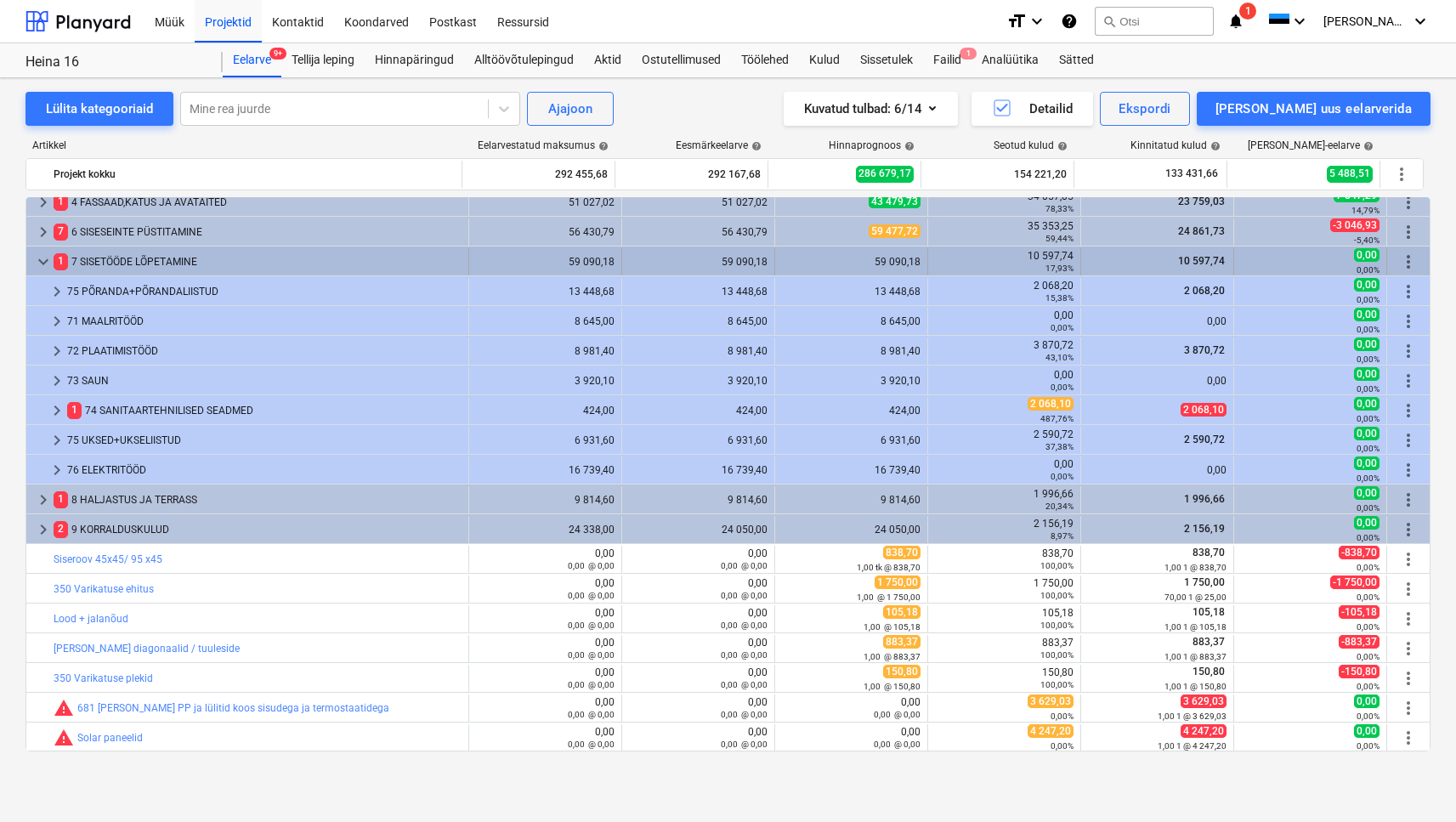
scroll to position [100, 0]
